Goal: Information Seeking & Learning: Learn about a topic

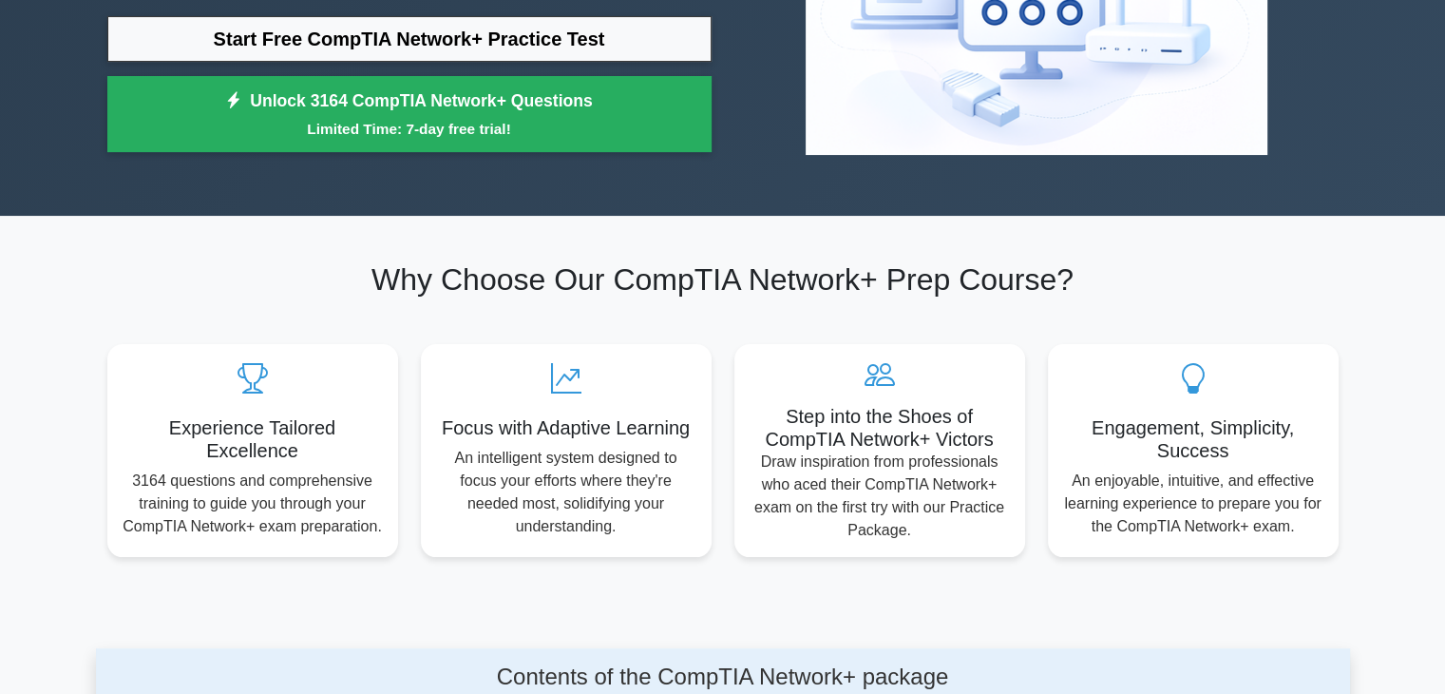
scroll to position [760, 0]
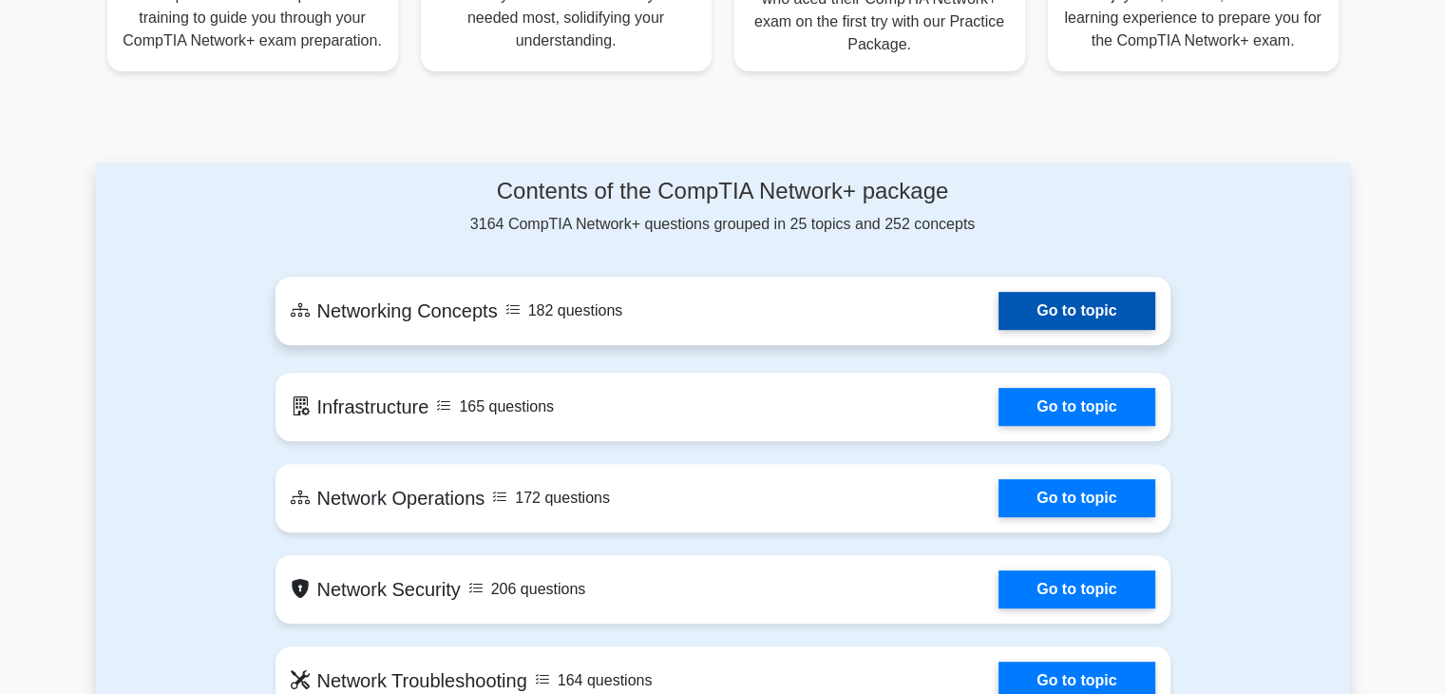
click at [1089, 313] on link "Go to topic" at bounding box center [1077, 311] width 156 height 38
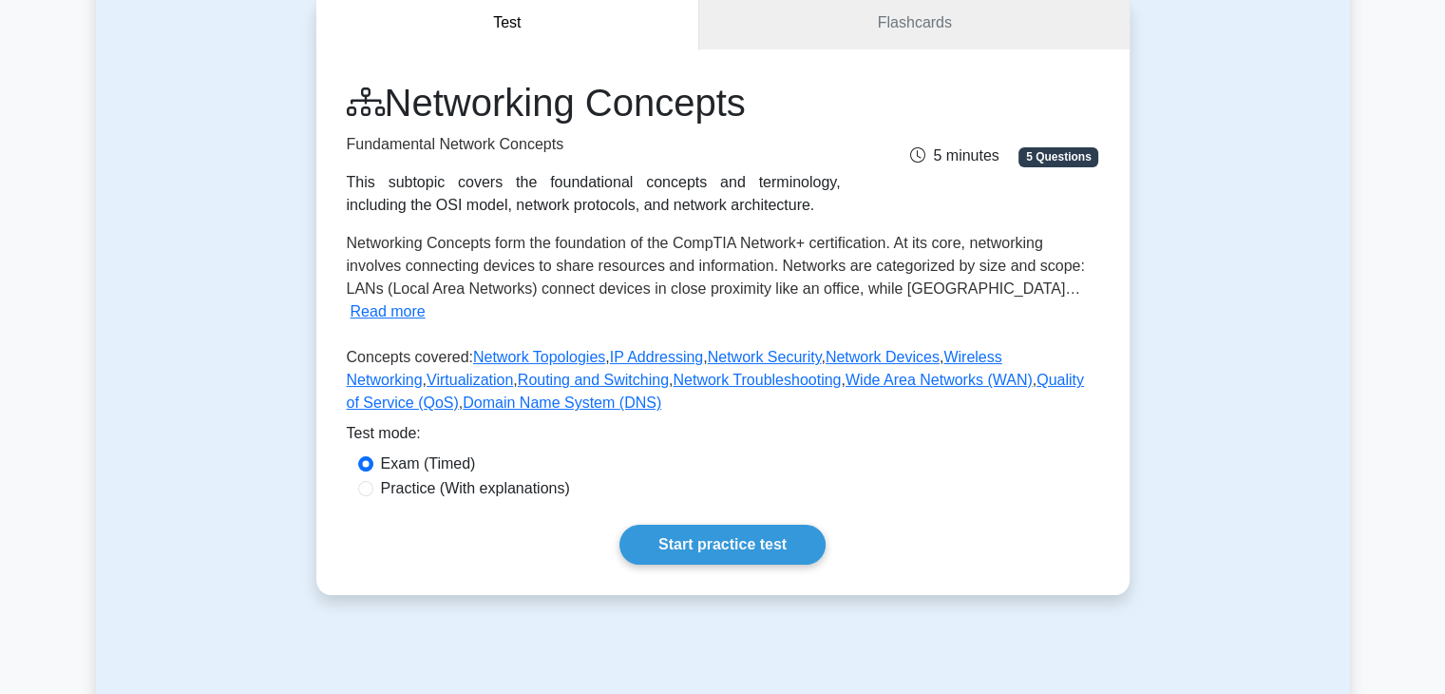
scroll to position [475, 0]
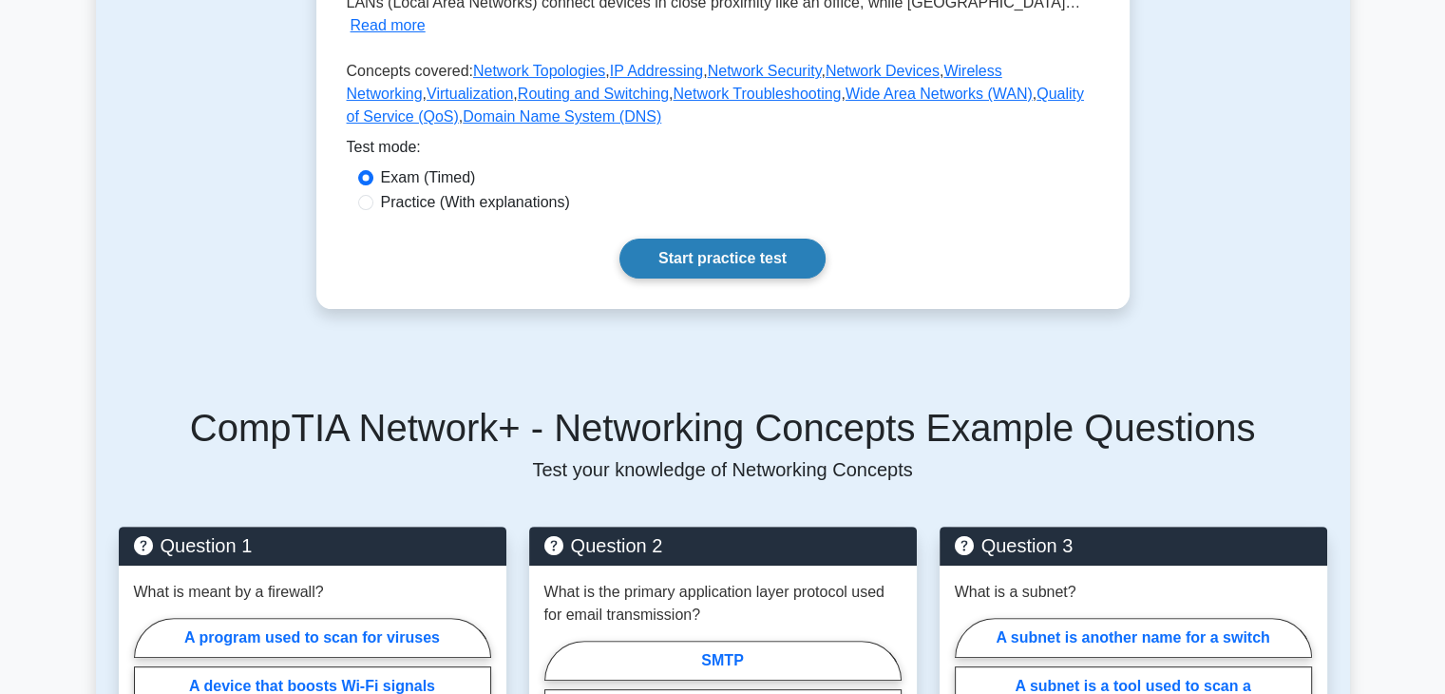
drag, startPoint x: 686, startPoint y: 230, endPoint x: 677, endPoint y: 234, distance: 10.2
click at [687, 238] on link "Start practice test" at bounding box center [723, 258] width 206 height 40
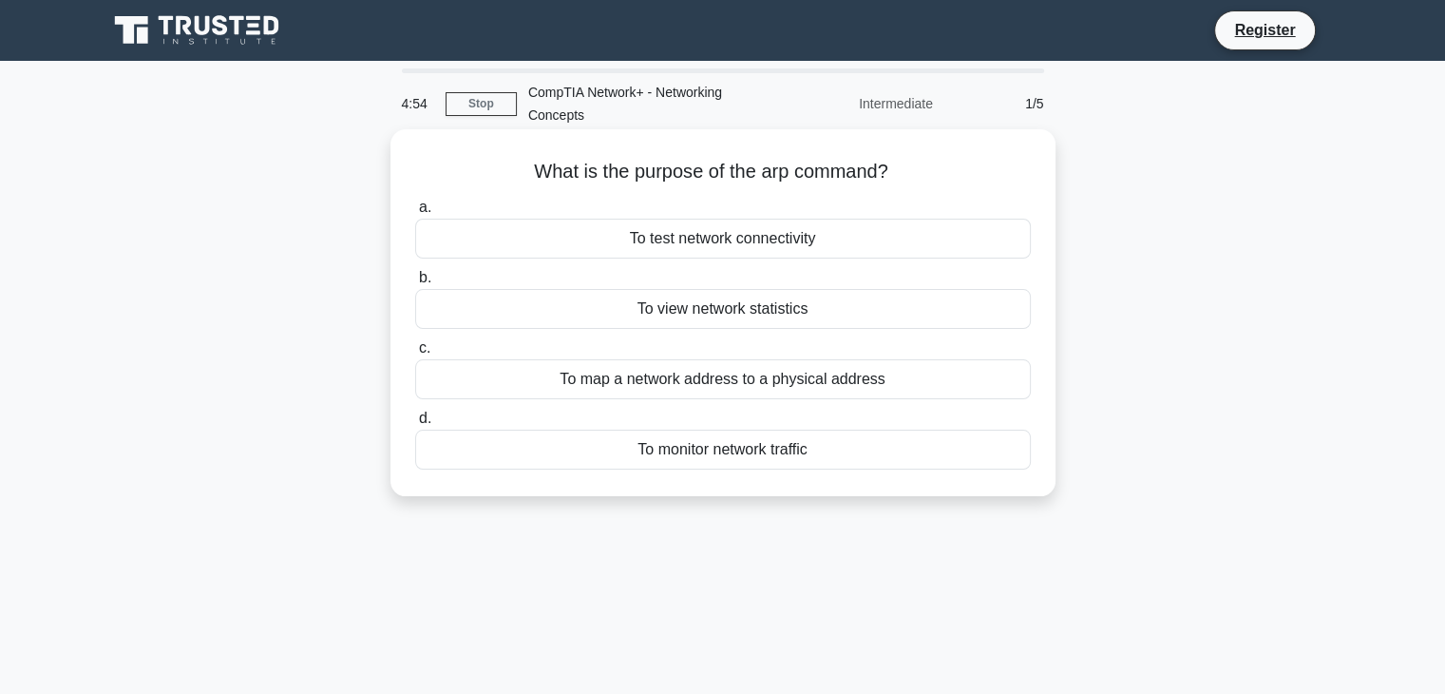
click at [789, 303] on div "To view network statistics" at bounding box center [723, 309] width 616 height 40
click at [415, 284] on input "b. To view network statistics" at bounding box center [415, 278] width 0 height 12
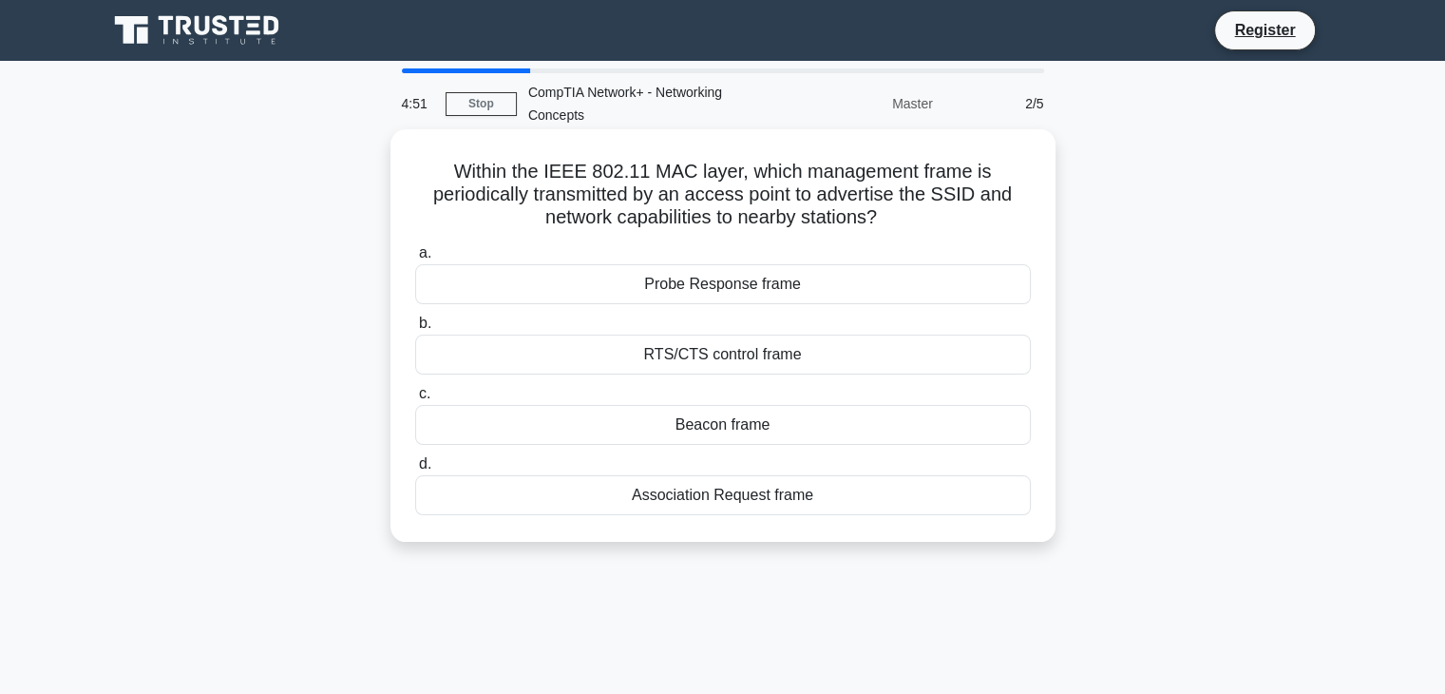
click at [786, 289] on div "Probe Response frame" at bounding box center [723, 284] width 616 height 40
click at [415, 259] on input "a. Probe Response frame" at bounding box center [415, 253] width 0 height 12
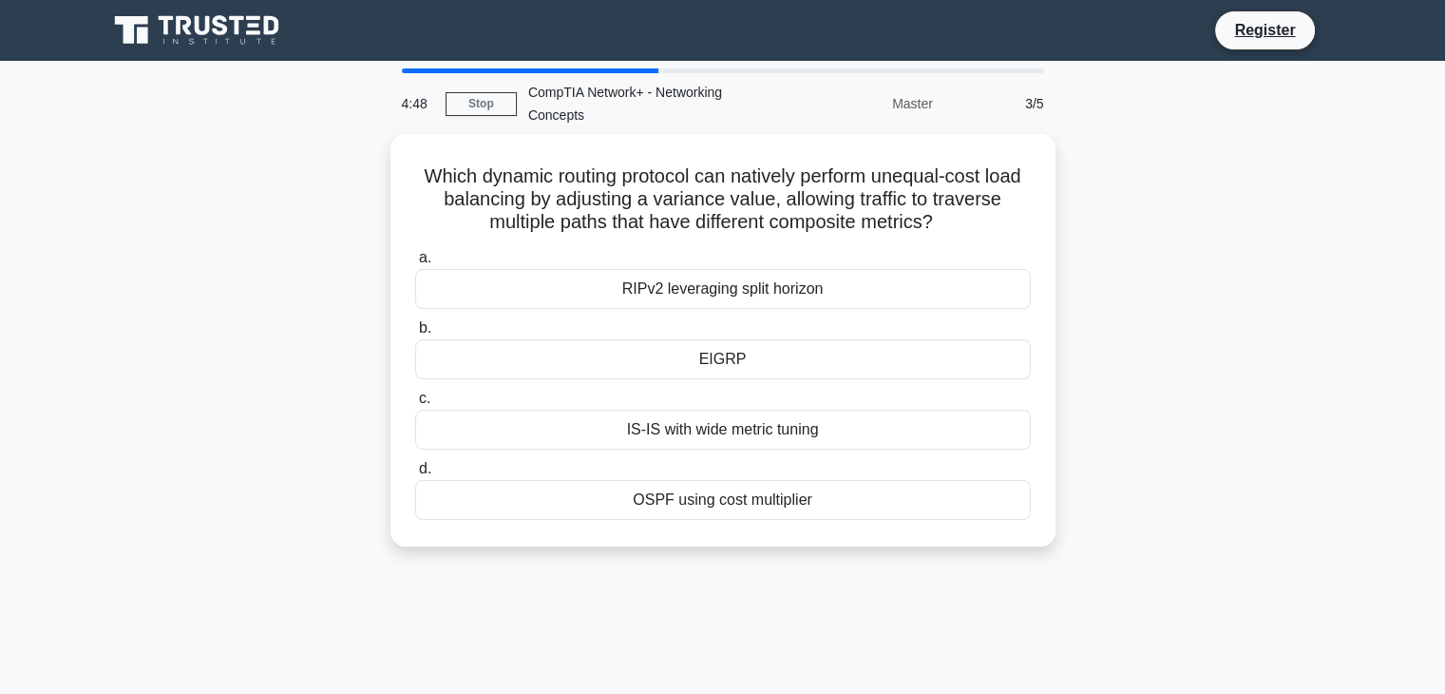
click at [786, 289] on div "RIPv2 leveraging split horizon" at bounding box center [723, 289] width 616 height 40
click at [415, 264] on input "a. RIPv2 leveraging split horizon" at bounding box center [415, 258] width 0 height 12
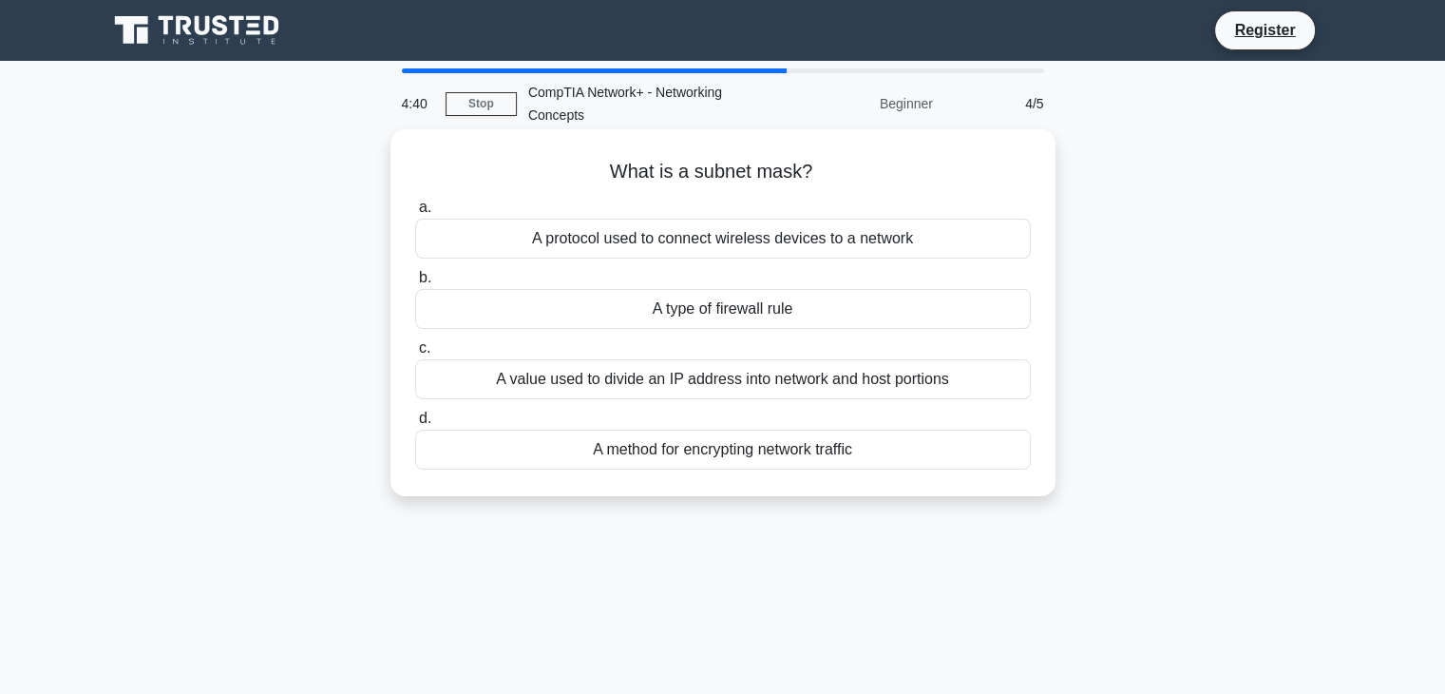
click at [754, 439] on div "A method for encrypting network traffic" at bounding box center [723, 449] width 616 height 40
click at [415, 425] on input "d. A method for encrypting network traffic" at bounding box center [415, 418] width 0 height 12
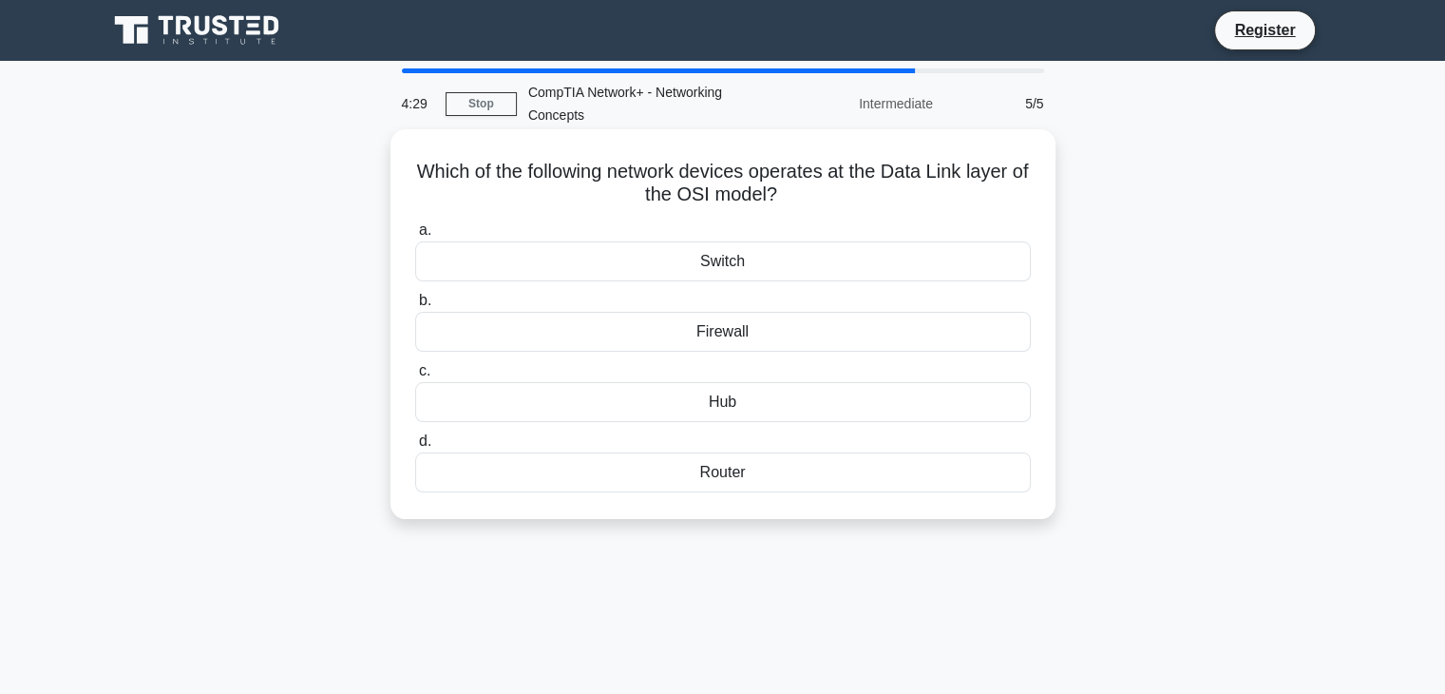
click at [762, 398] on div "Hub" at bounding box center [723, 402] width 616 height 40
click at [415, 377] on input "c. Hub" at bounding box center [415, 371] width 0 height 12
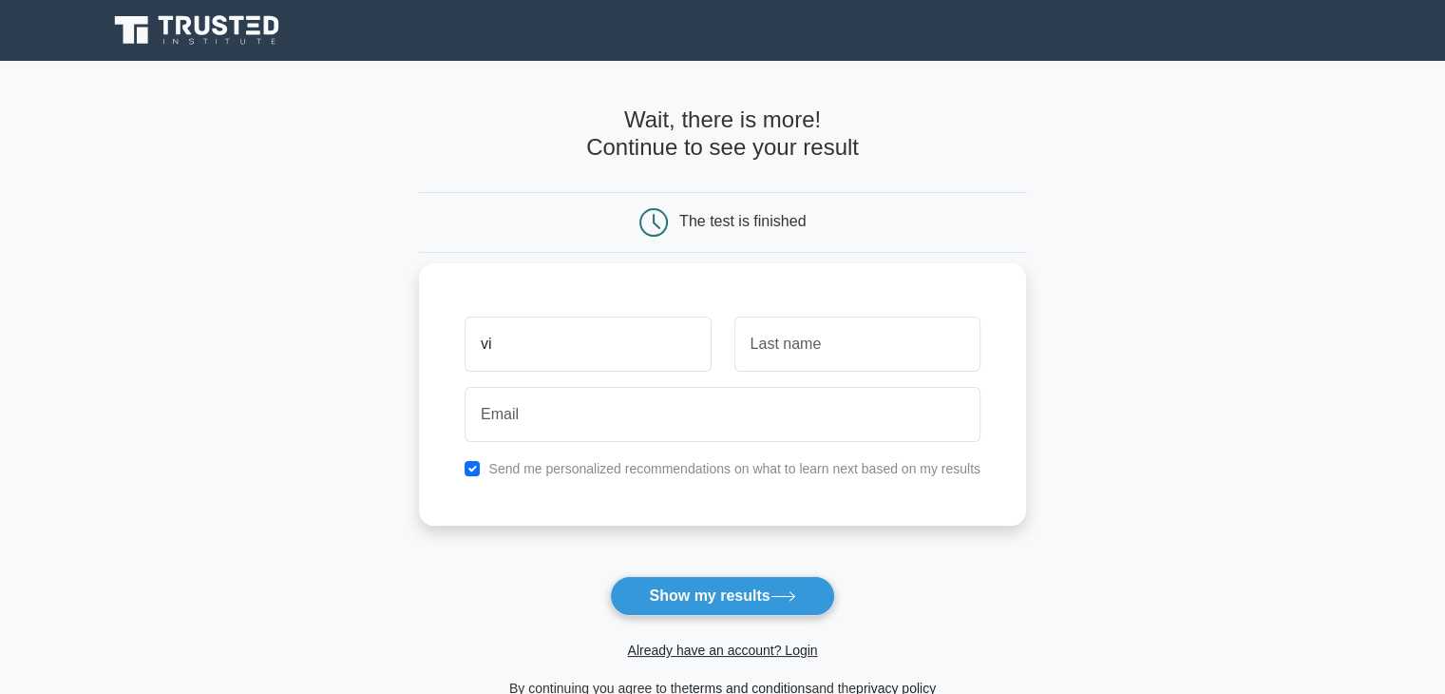
type input "Vikas"
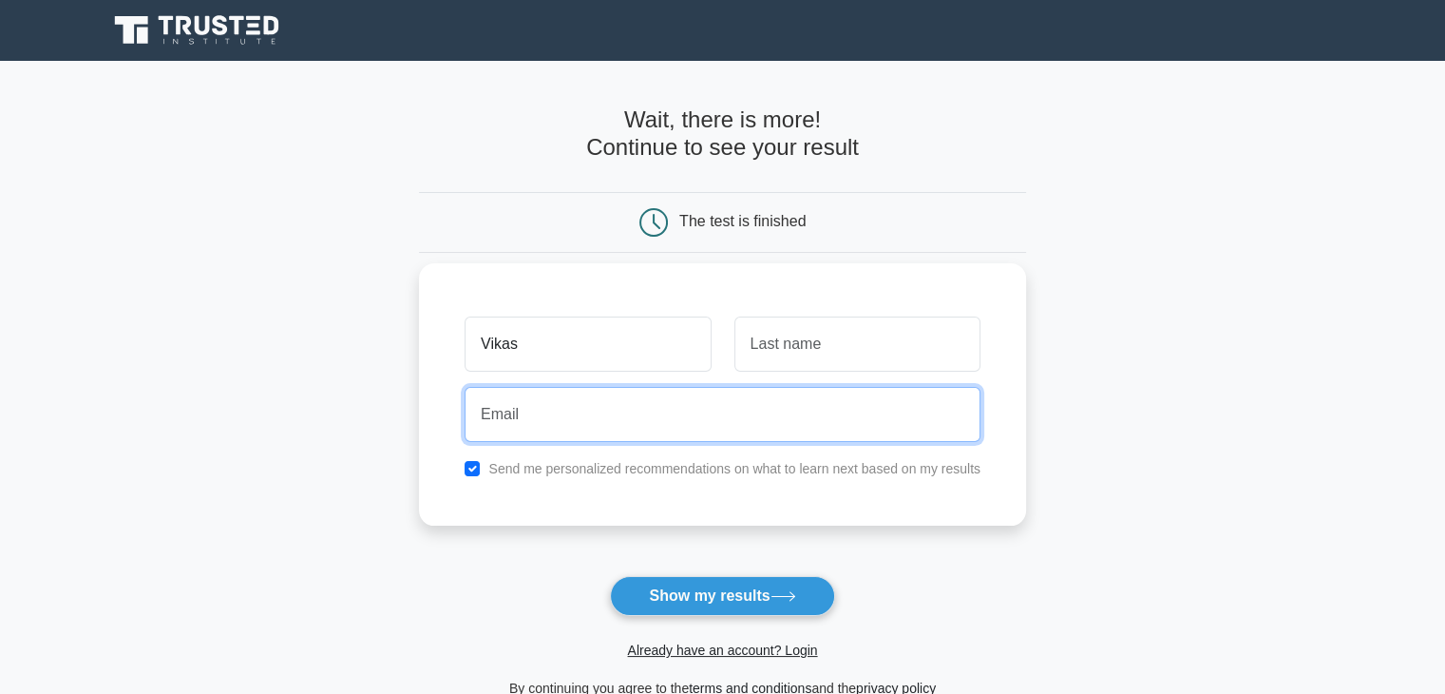
click at [597, 427] on input "email" at bounding box center [723, 414] width 516 height 55
type input "[EMAIL_ADDRESS][DOMAIN_NAME]"
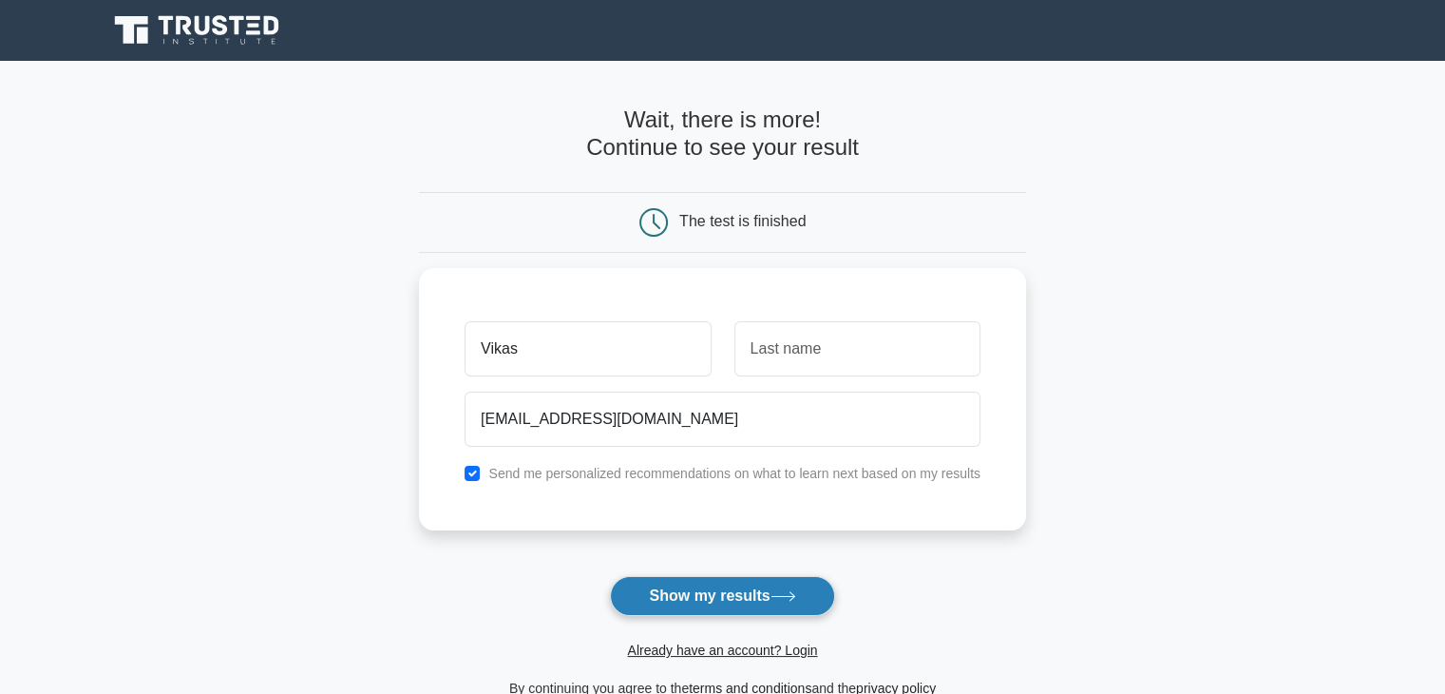
click at [737, 596] on button "Show my results" at bounding box center [722, 596] width 224 height 40
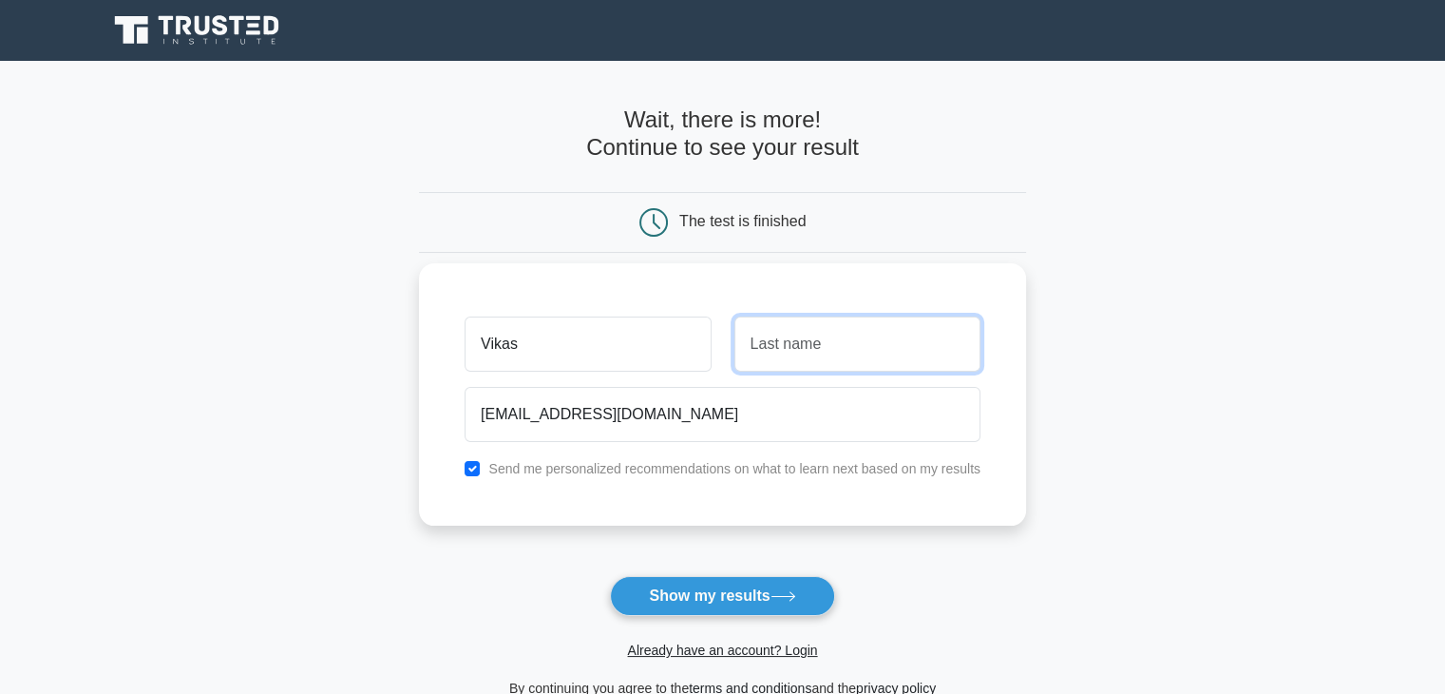
click at [802, 351] on input "text" at bounding box center [857, 343] width 246 height 55
type input "Vs"
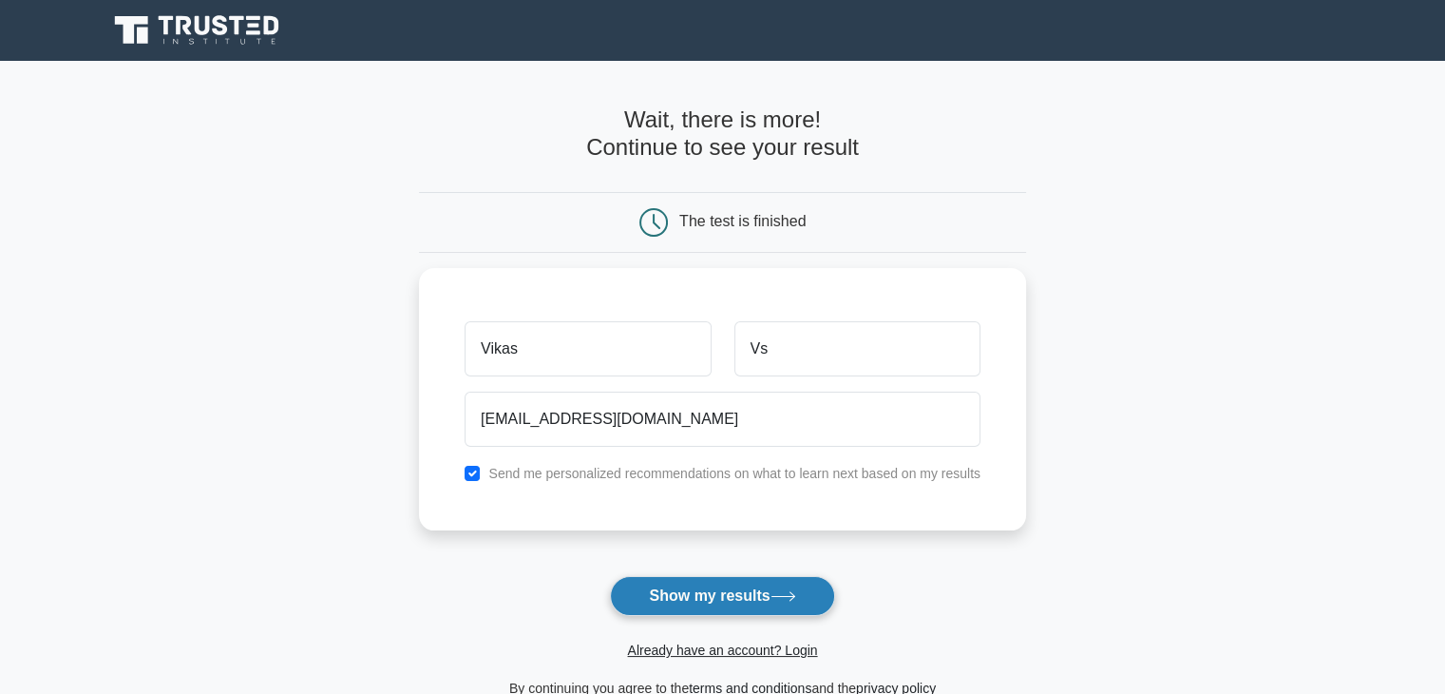
click at [779, 591] on icon at bounding box center [784, 596] width 26 height 10
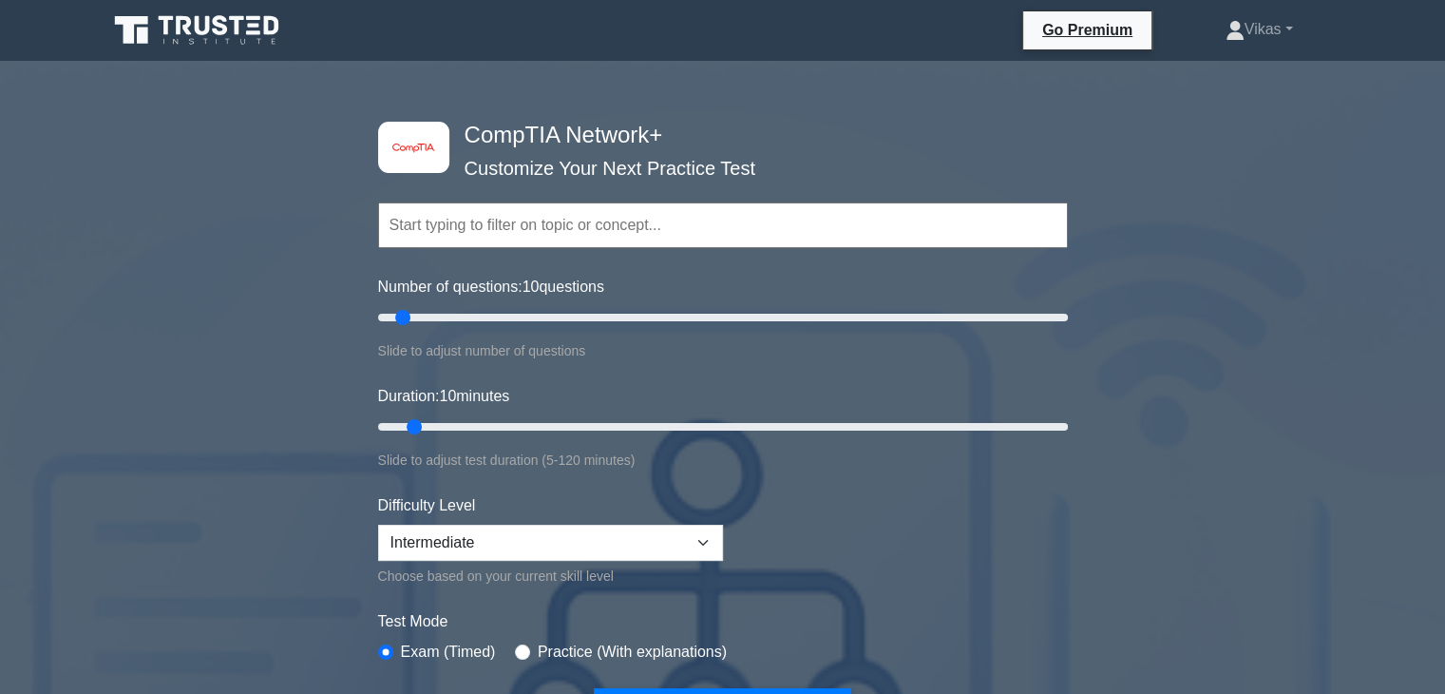
click at [525, 231] on input "text" at bounding box center [723, 225] width 690 height 46
click at [648, 313] on input "Number of questions: 10 questions" at bounding box center [723, 317] width 690 height 23
drag, startPoint x: 647, startPoint y: 313, endPoint x: 488, endPoint y: 340, distance: 161.1
type input "35"
click at [488, 329] on input "Number of questions: 35 questions" at bounding box center [723, 317] width 690 height 23
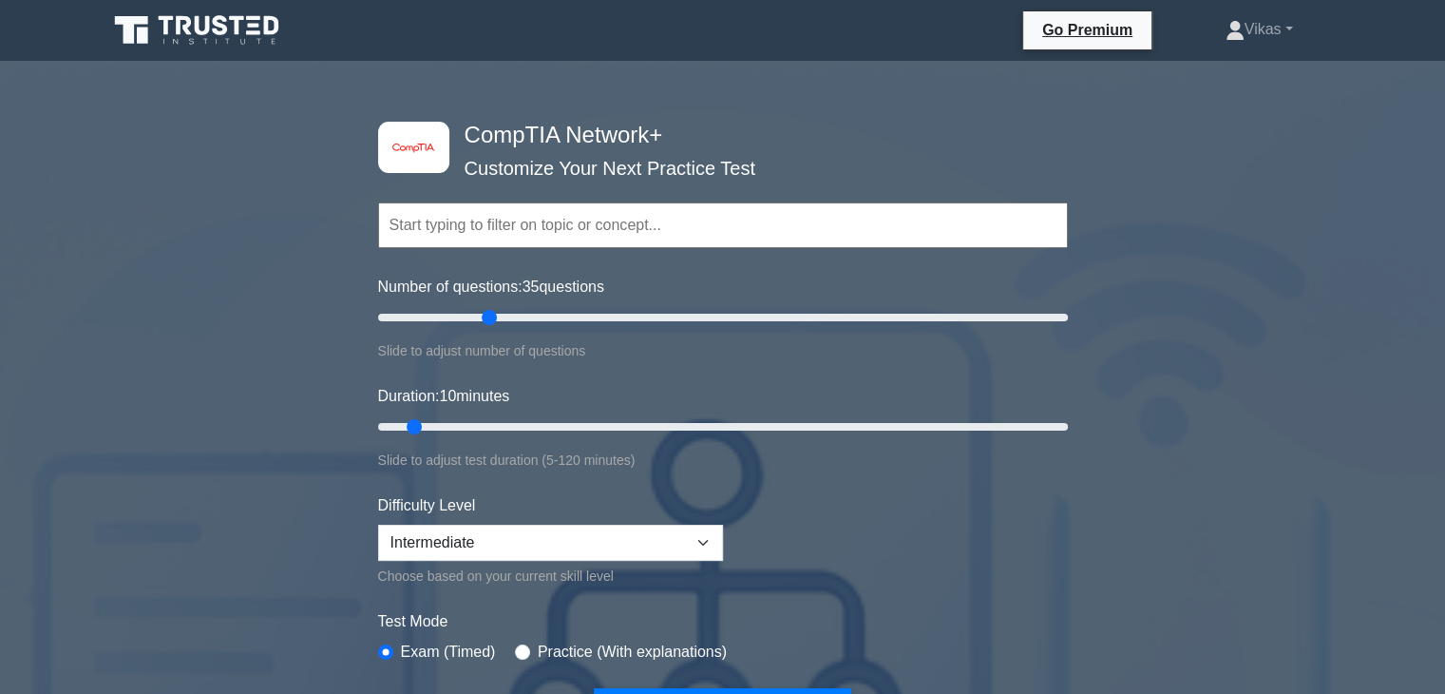
click at [487, 232] on input "text" at bounding box center [723, 225] width 690 height 46
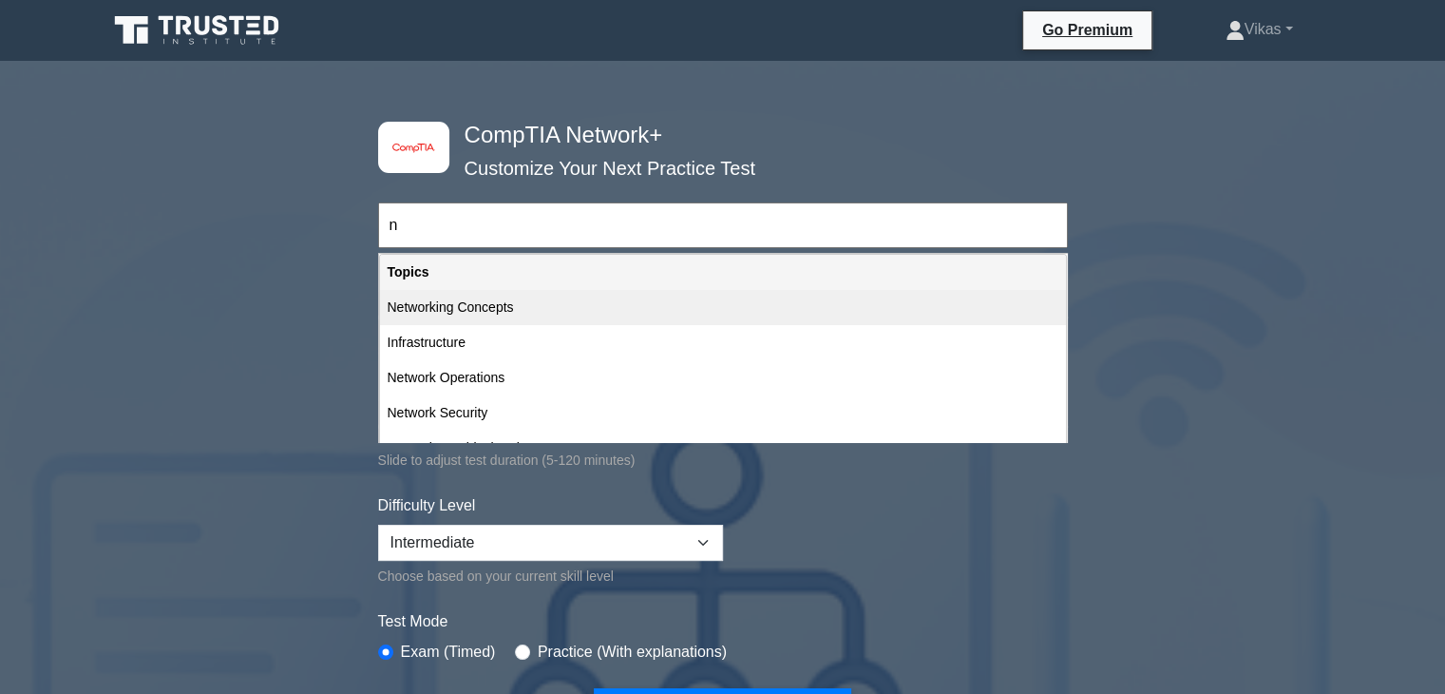
click at [487, 315] on div "Networking Concepts" at bounding box center [723, 307] width 686 height 35
type input "Networking Concepts"
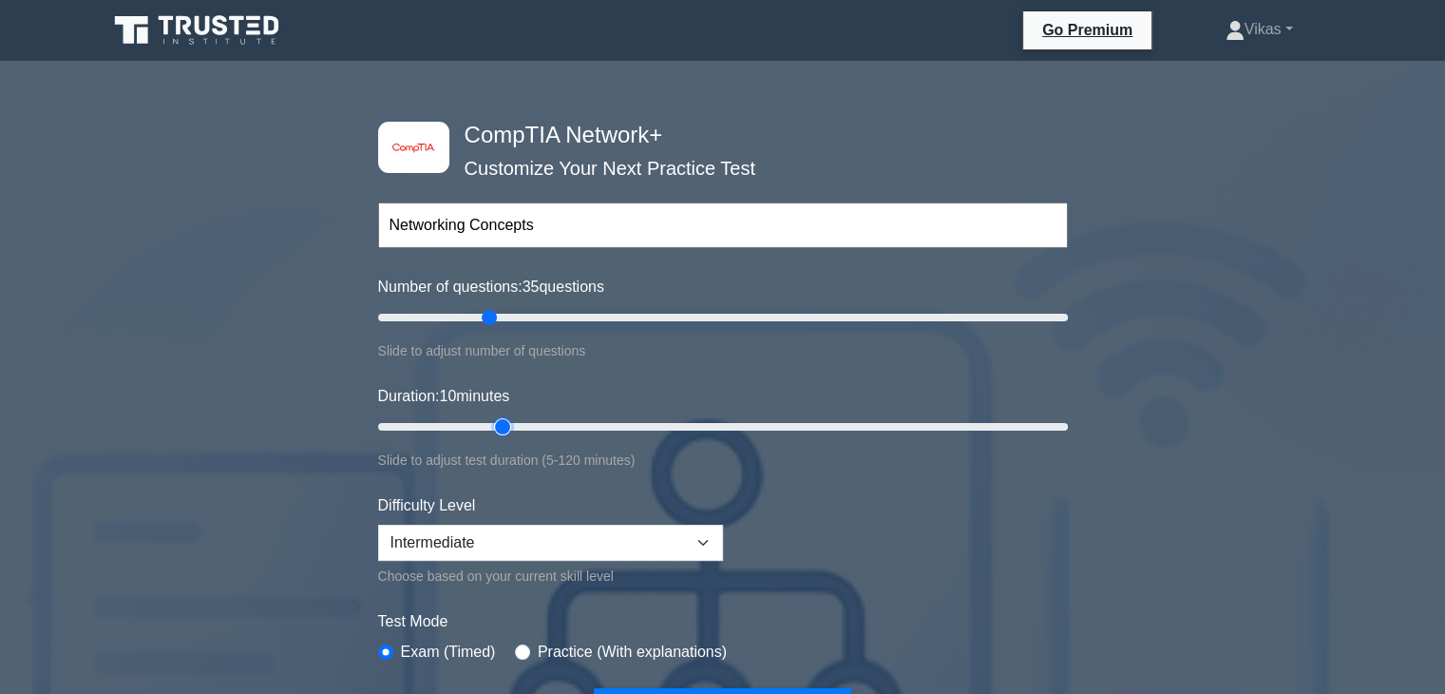
type input "25"
click at [505, 420] on input "Duration: 10 minutes" at bounding box center [723, 426] width 690 height 23
click at [520, 541] on select "Beginner Intermediate Expert" at bounding box center [550, 542] width 345 height 36
click at [378, 524] on select "Beginner Intermediate Expert" at bounding box center [550, 542] width 345 height 36
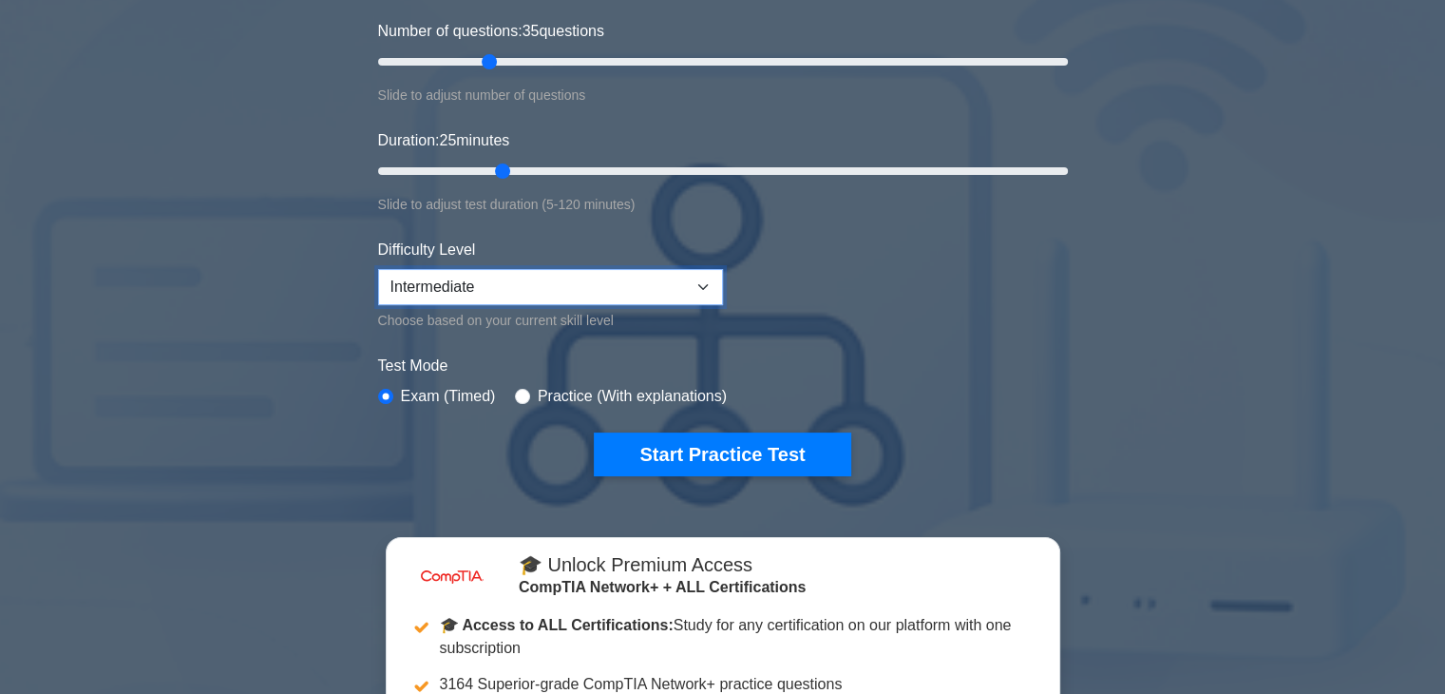
scroll to position [285, 0]
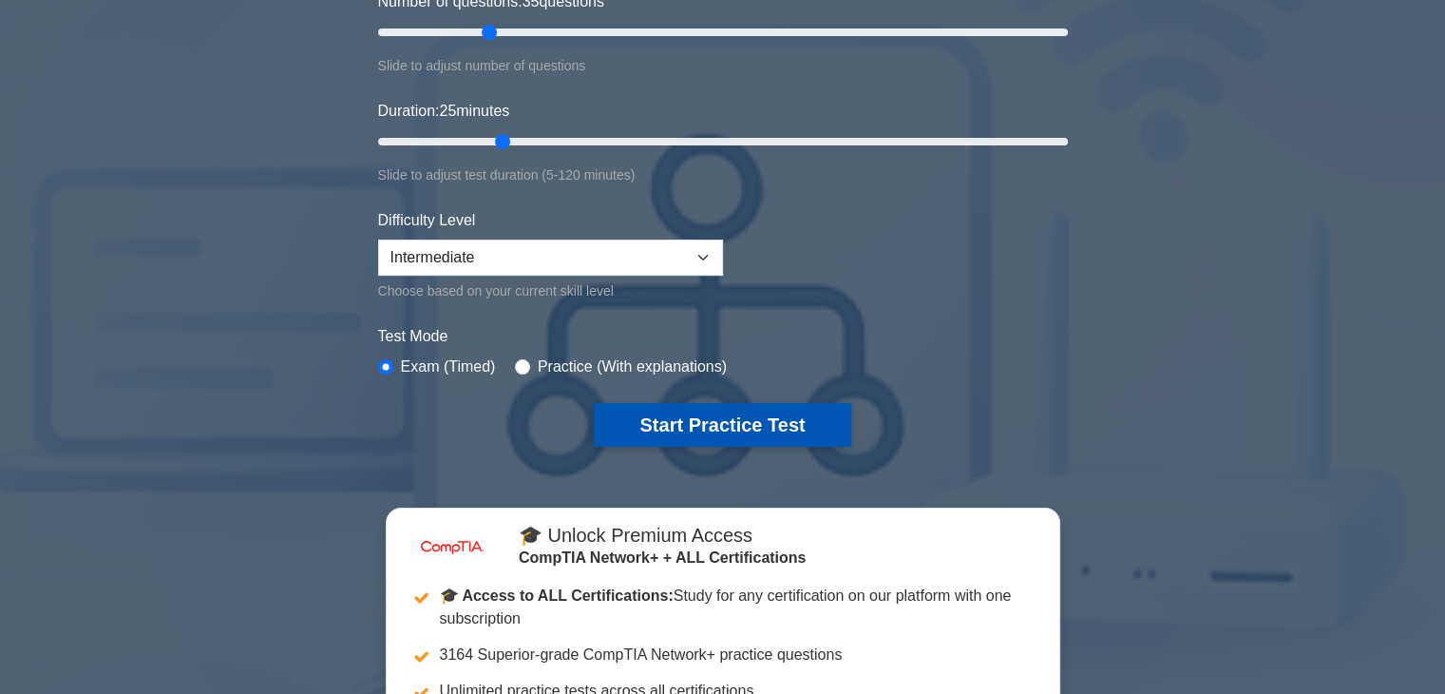
click at [693, 428] on button "Start Practice Test" at bounding box center [722, 425] width 257 height 44
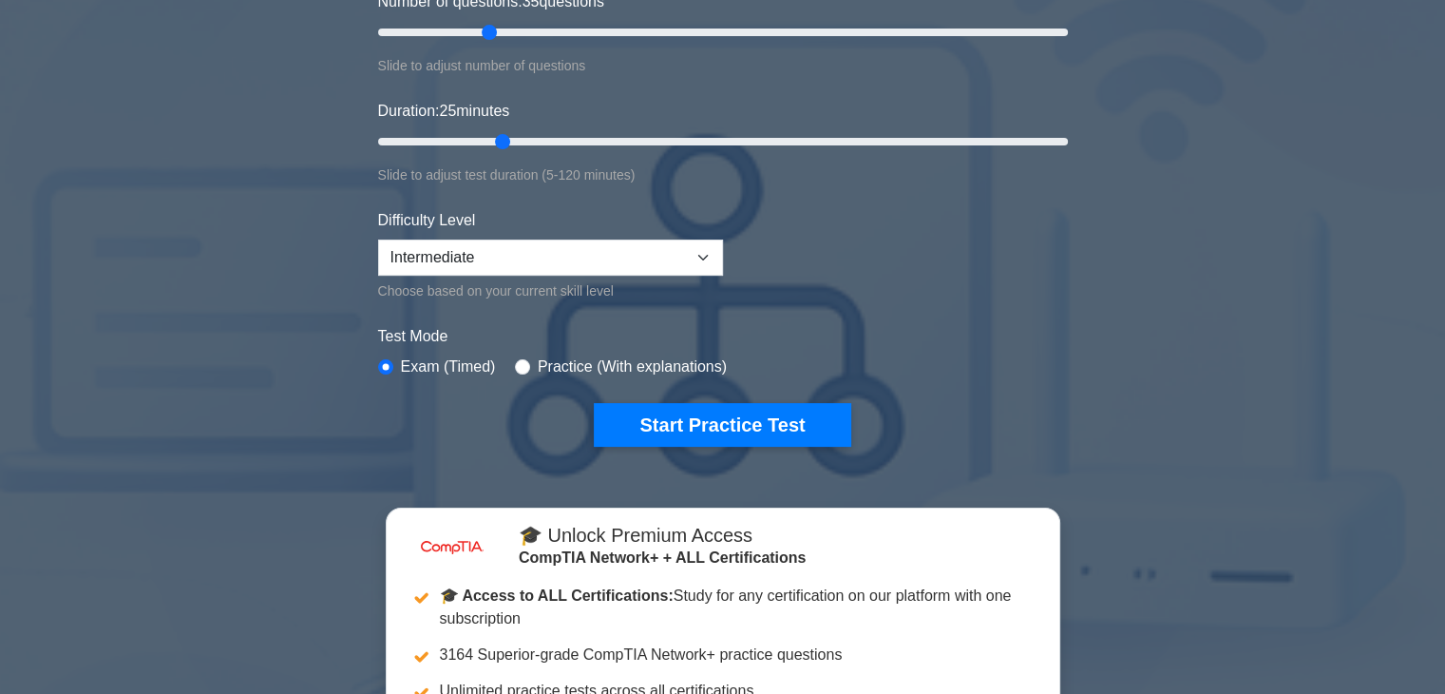
click at [554, 272] on div "Difficulty Level Beginner Intermediate Expert Choose based on your current skil…" at bounding box center [550, 255] width 345 height 93
click at [554, 267] on select "Beginner Intermediate Expert" at bounding box center [550, 257] width 345 height 36
select select "beginner"
click at [378, 239] on select "Beginner Intermediate Expert" at bounding box center [550, 257] width 345 height 36
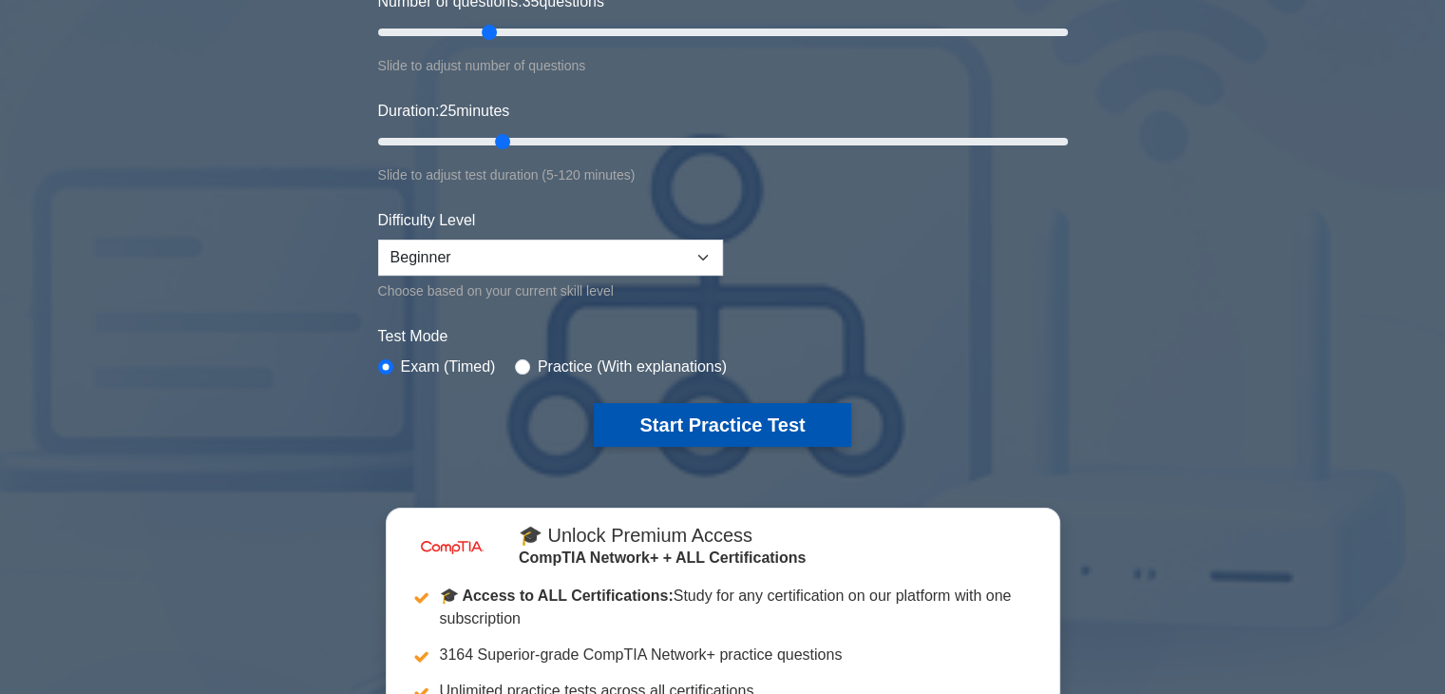
click at [651, 412] on button "Start Practice Test" at bounding box center [722, 425] width 257 height 44
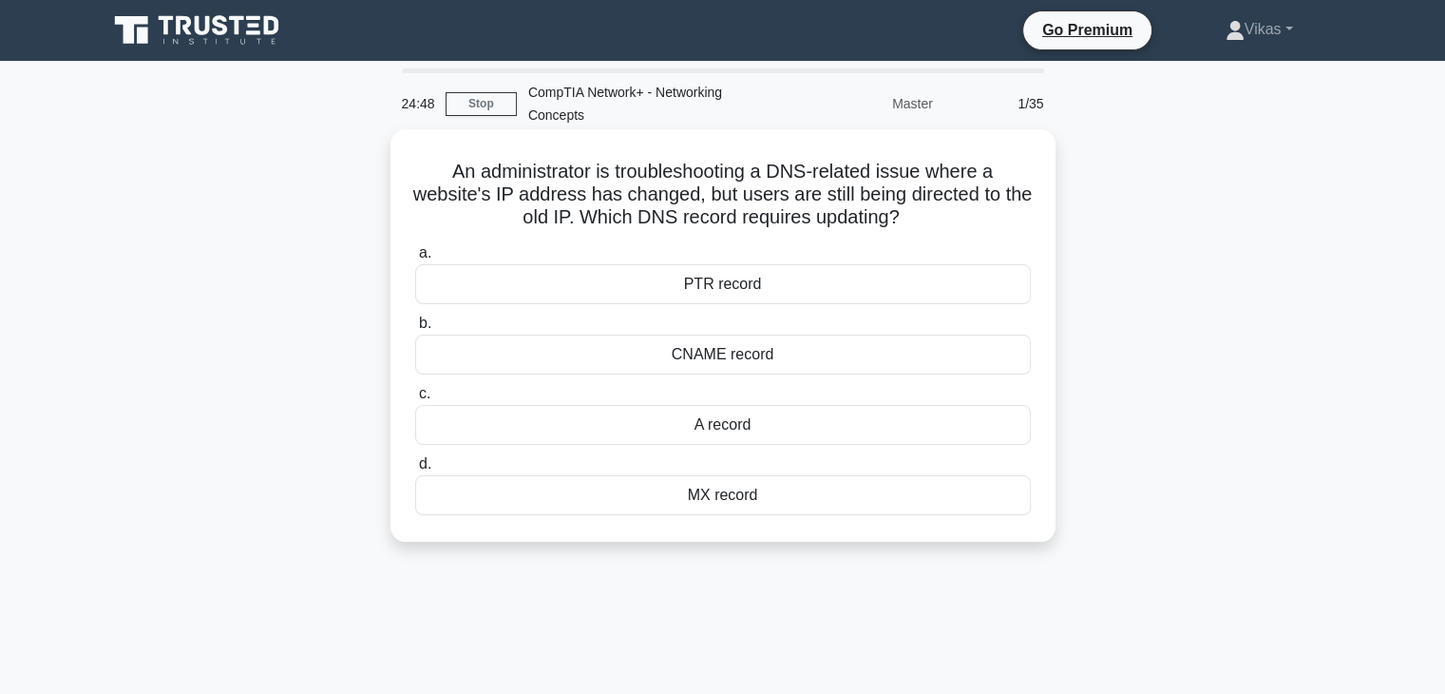
click at [734, 357] on div "CNAME record" at bounding box center [723, 354] width 616 height 40
click at [415, 330] on input "b. CNAME record" at bounding box center [415, 323] width 0 height 12
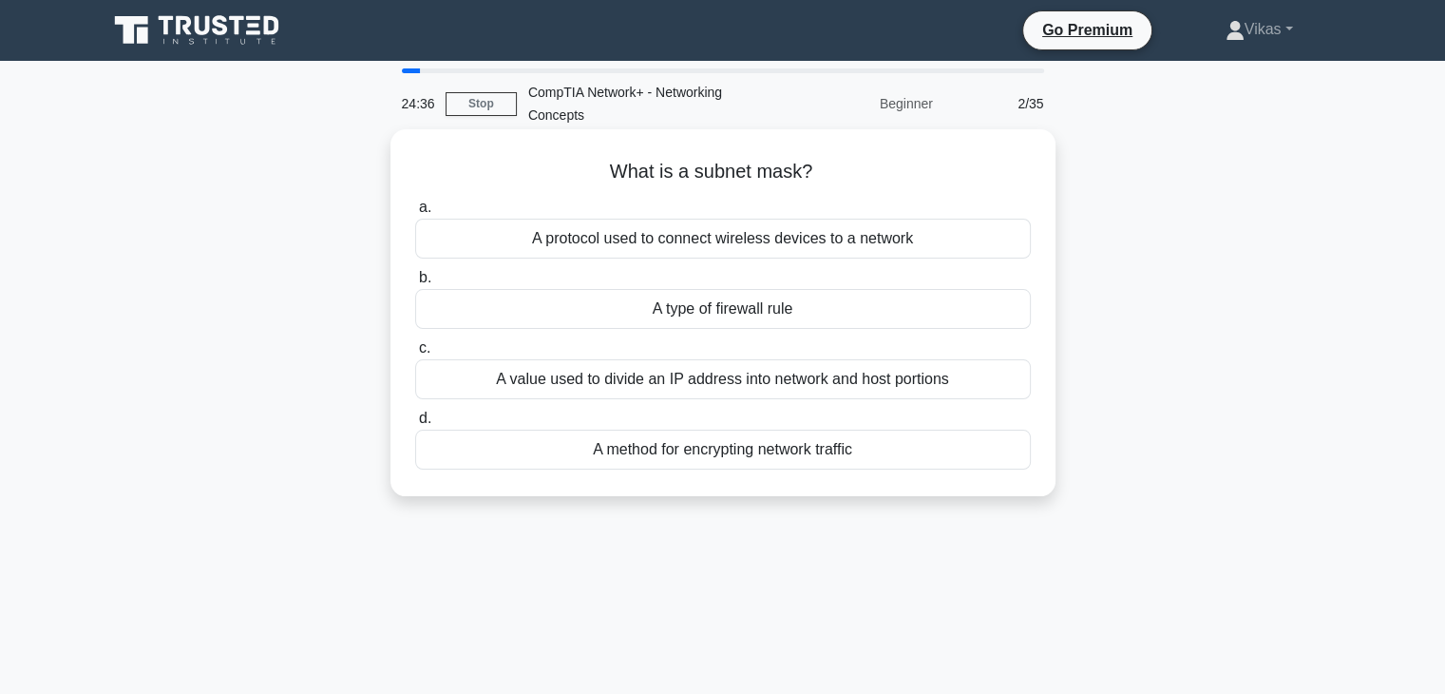
click at [808, 448] on div "A method for encrypting network traffic" at bounding box center [723, 449] width 616 height 40
click at [415, 425] on input "d. A method for encrypting network traffic" at bounding box center [415, 418] width 0 height 12
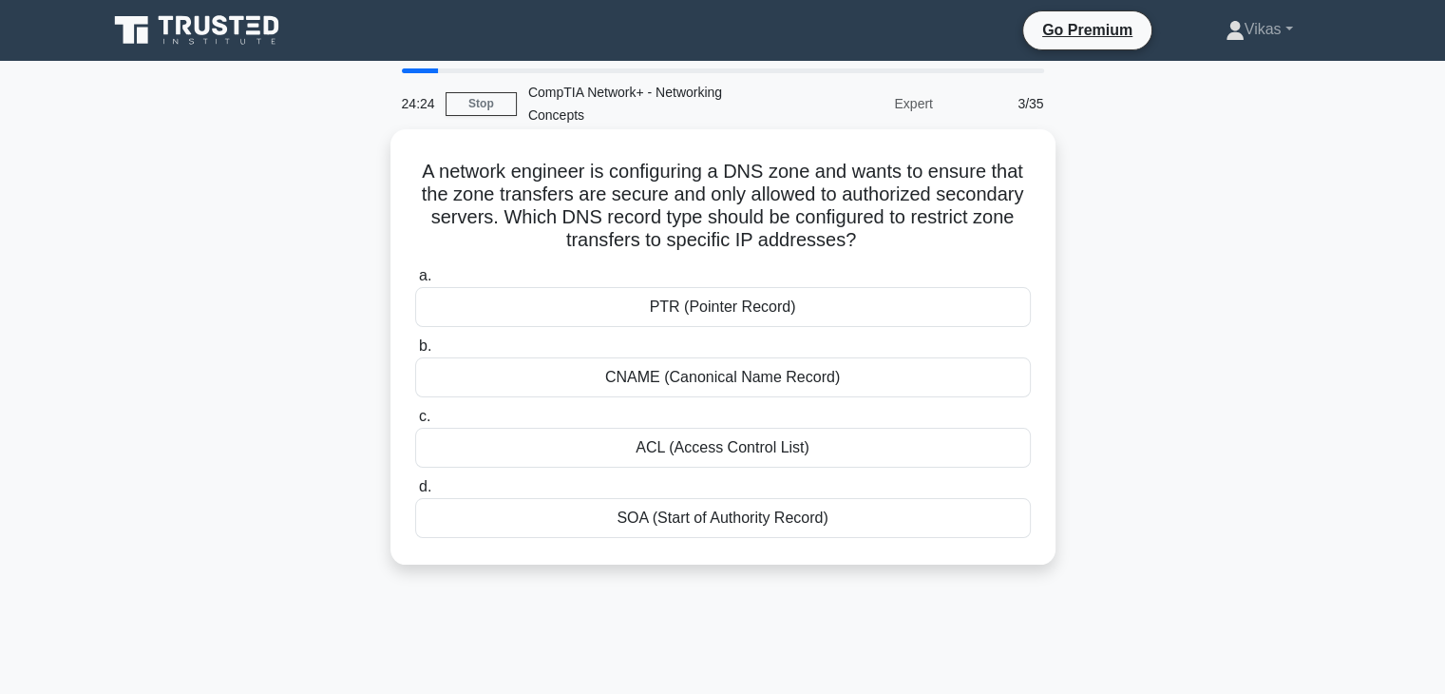
click at [825, 378] on div "CNAME (Canonical Name Record)" at bounding box center [723, 377] width 616 height 40
click at [415, 353] on input "b. CNAME (Canonical Name Record)" at bounding box center [415, 346] width 0 height 12
